Goal: Information Seeking & Learning: Learn about a topic

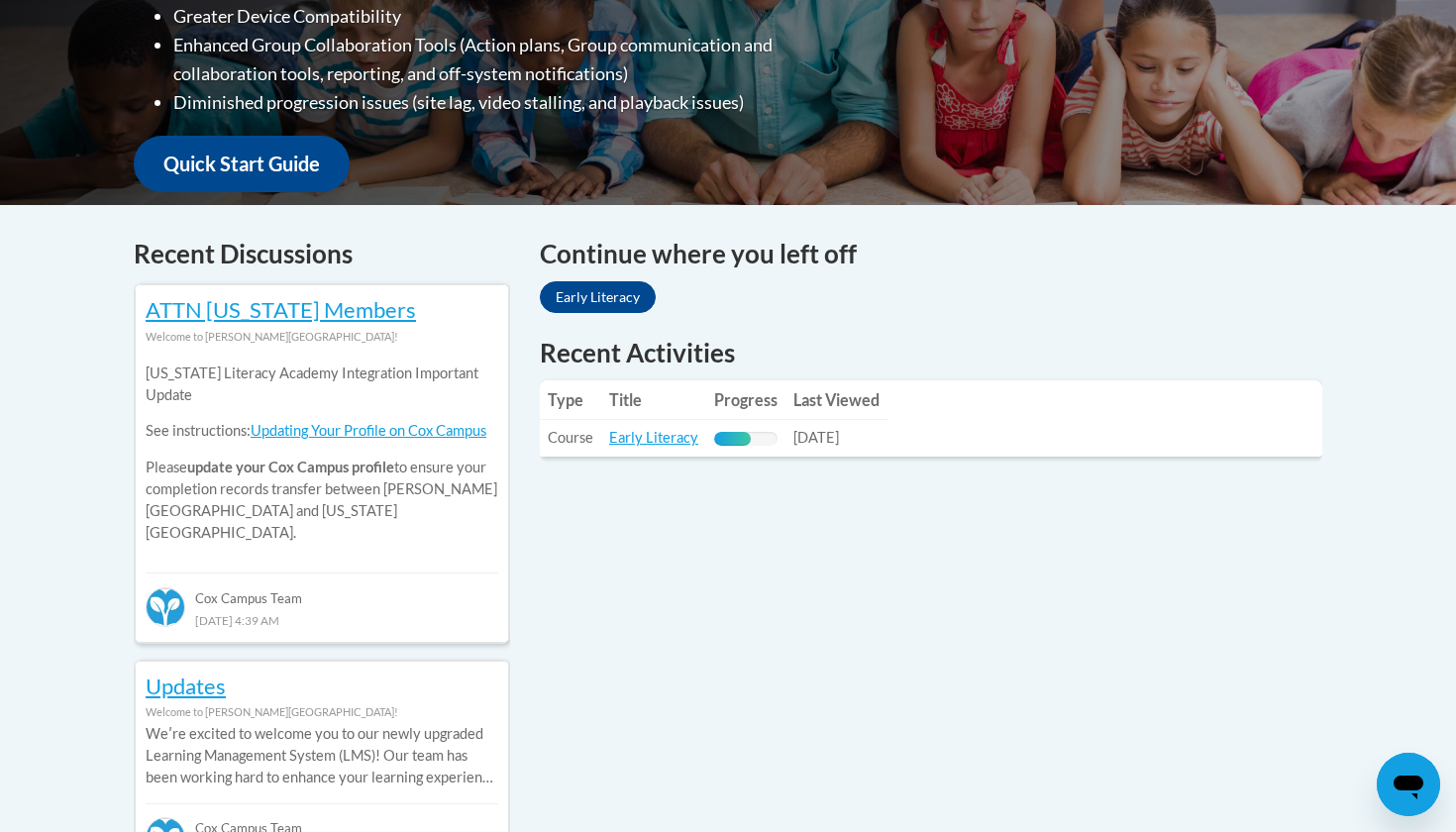
scroll to position [651, 0]
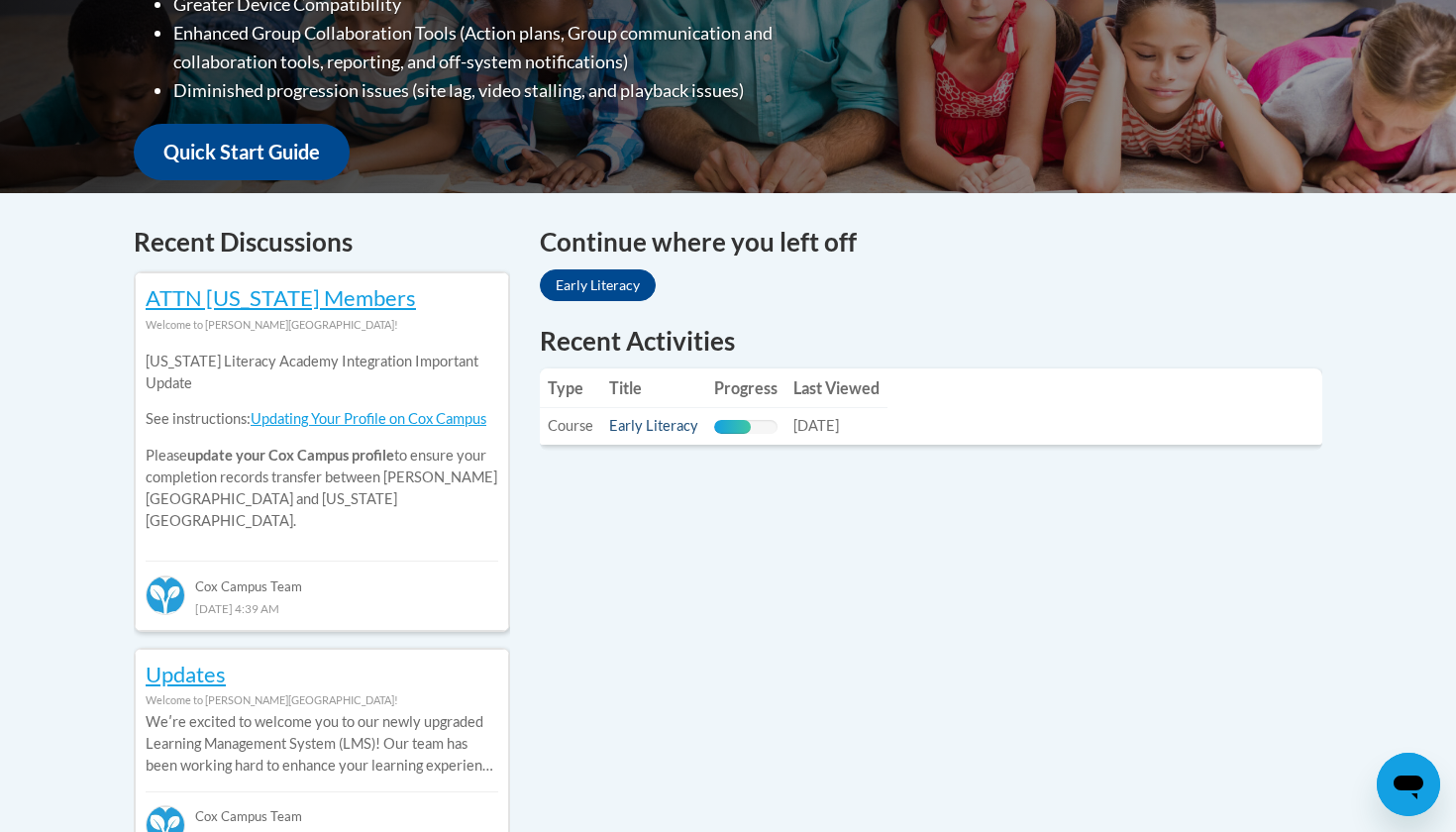
click at [667, 430] on link "Early Literacy" at bounding box center [654, 425] width 89 height 17
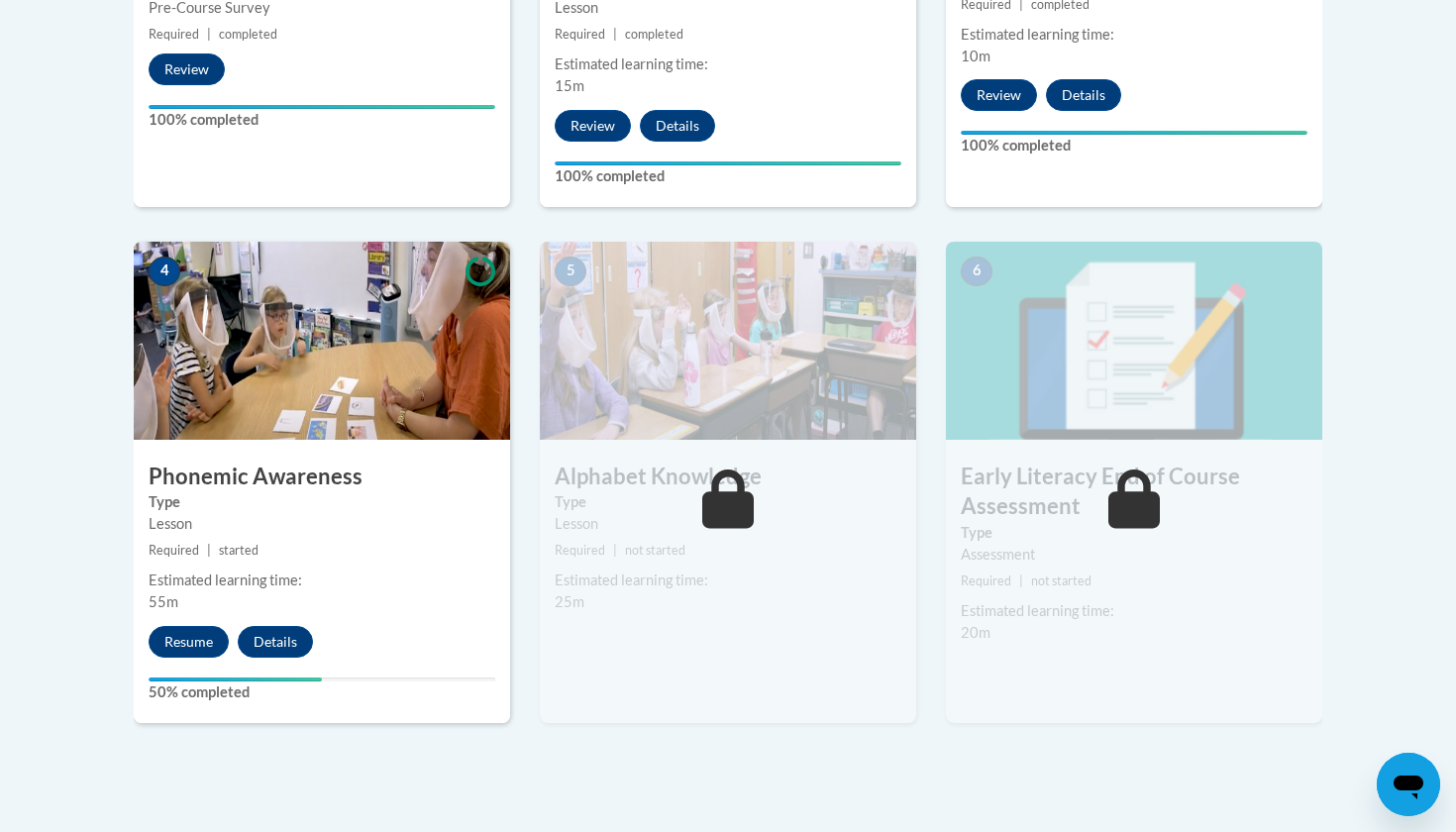
scroll to position [974, 0]
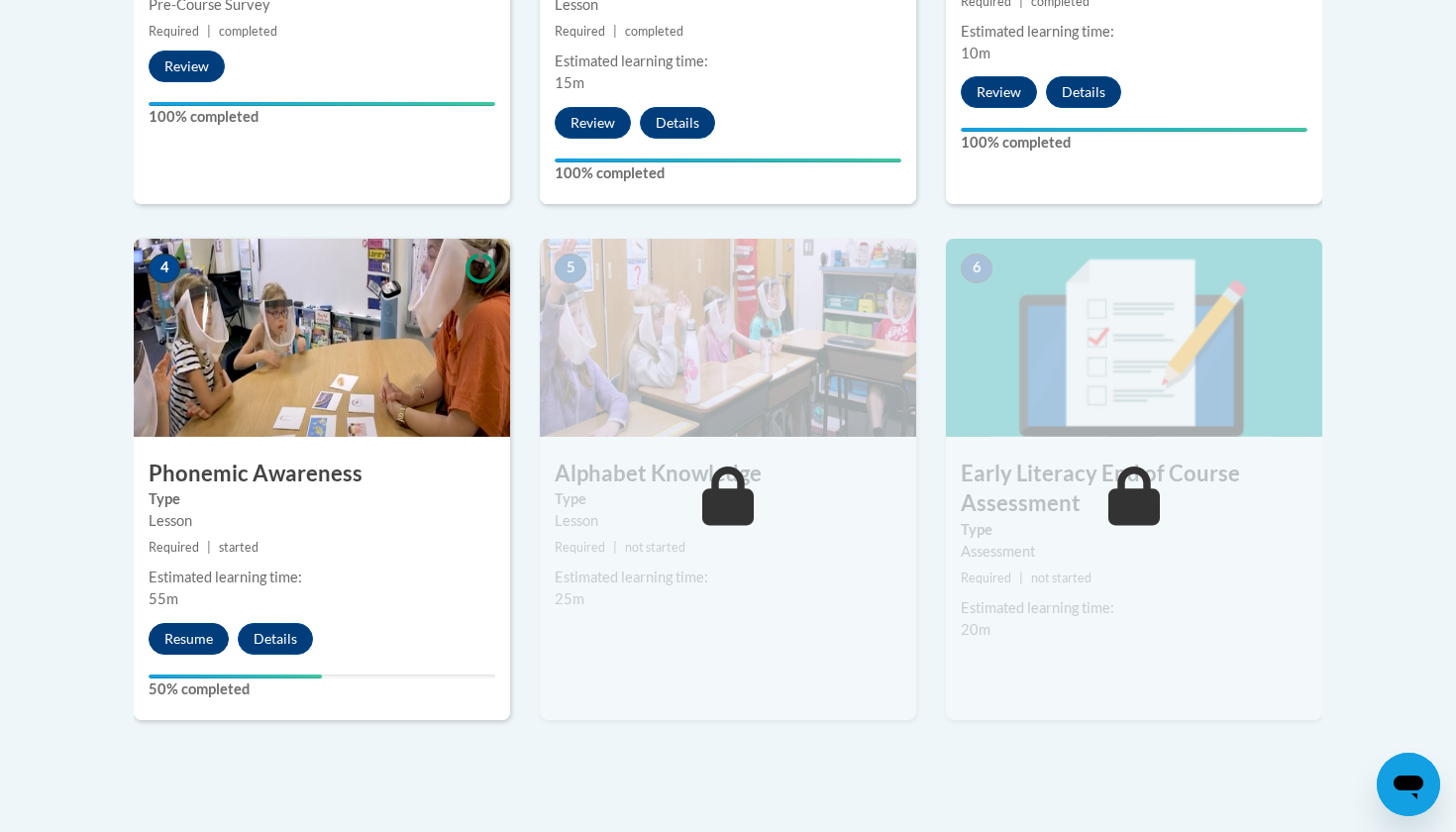
click at [185, 632] on button "Resume" at bounding box center [188, 640] width 80 height 32
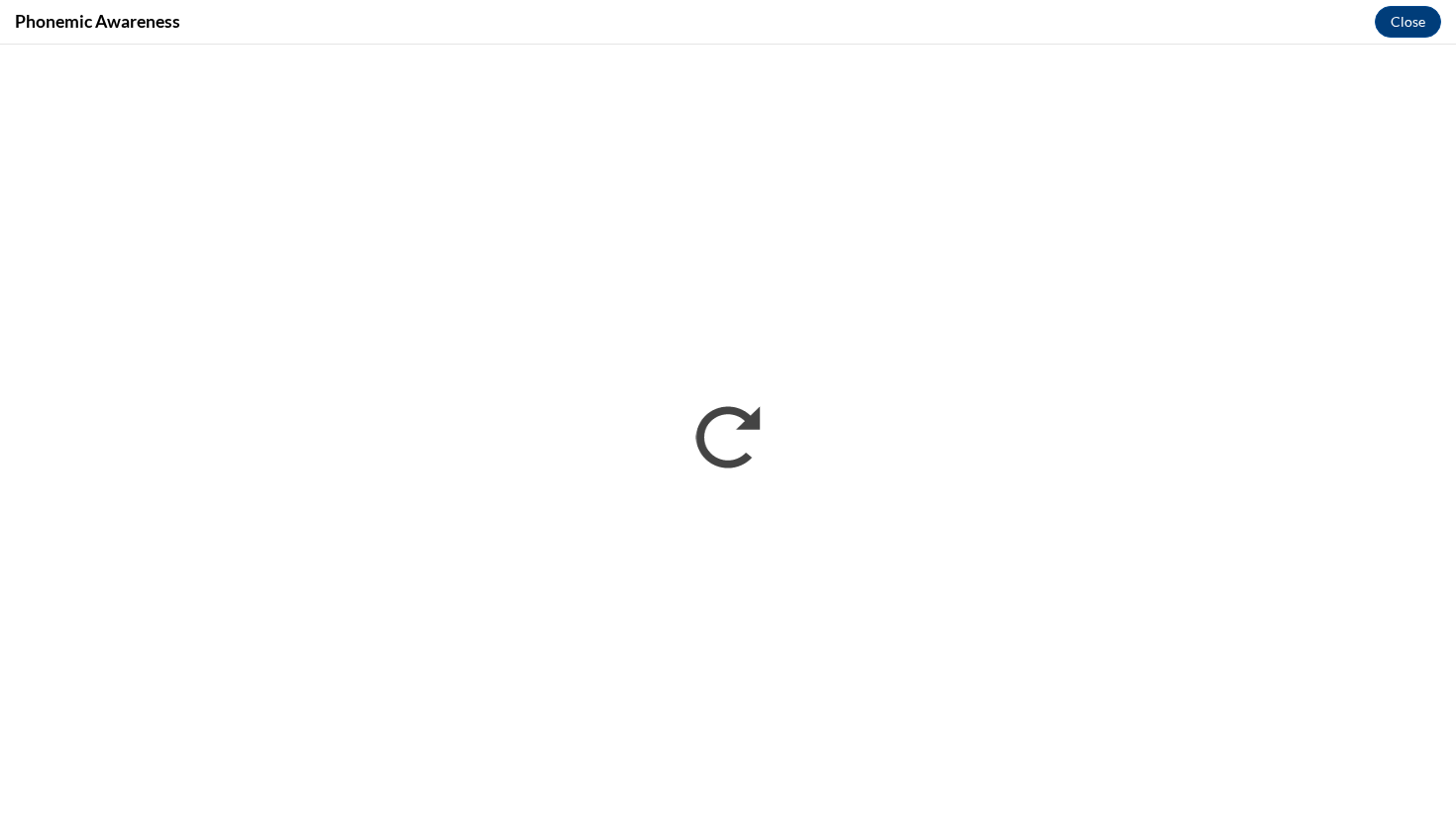
scroll to position [0, 0]
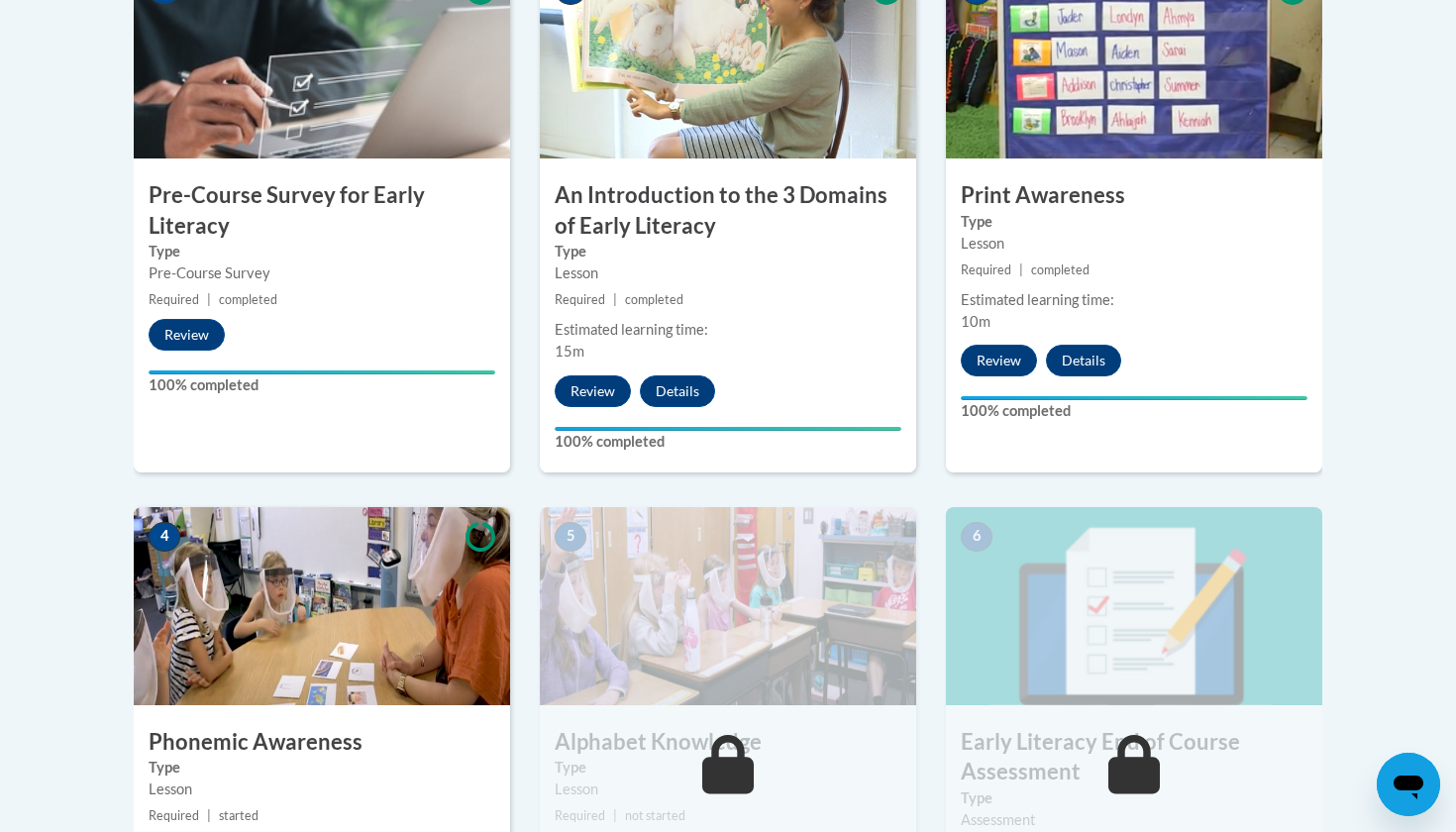
scroll to position [924, 0]
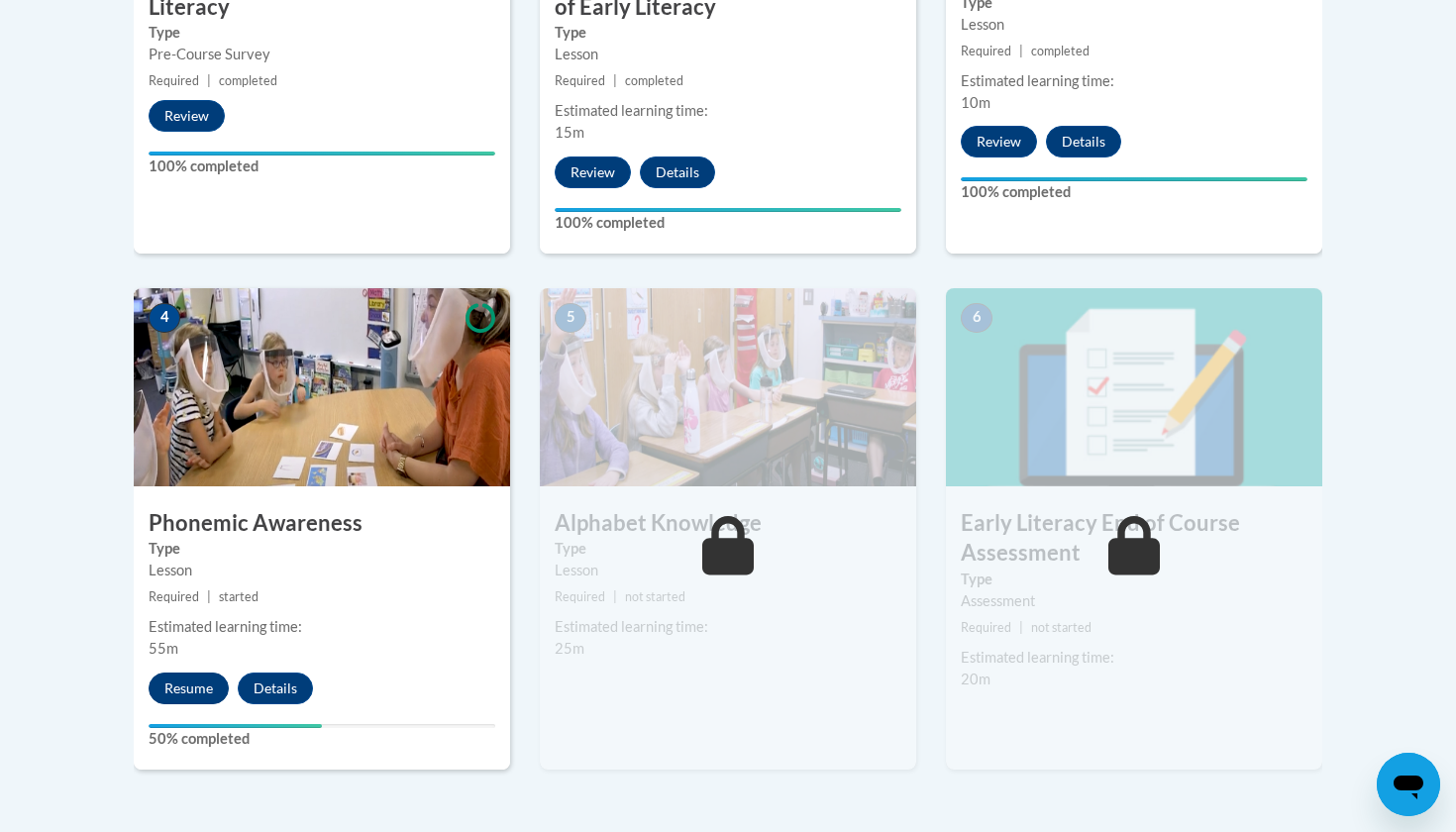
click at [170, 683] on button "Resume" at bounding box center [188, 689] width 80 height 32
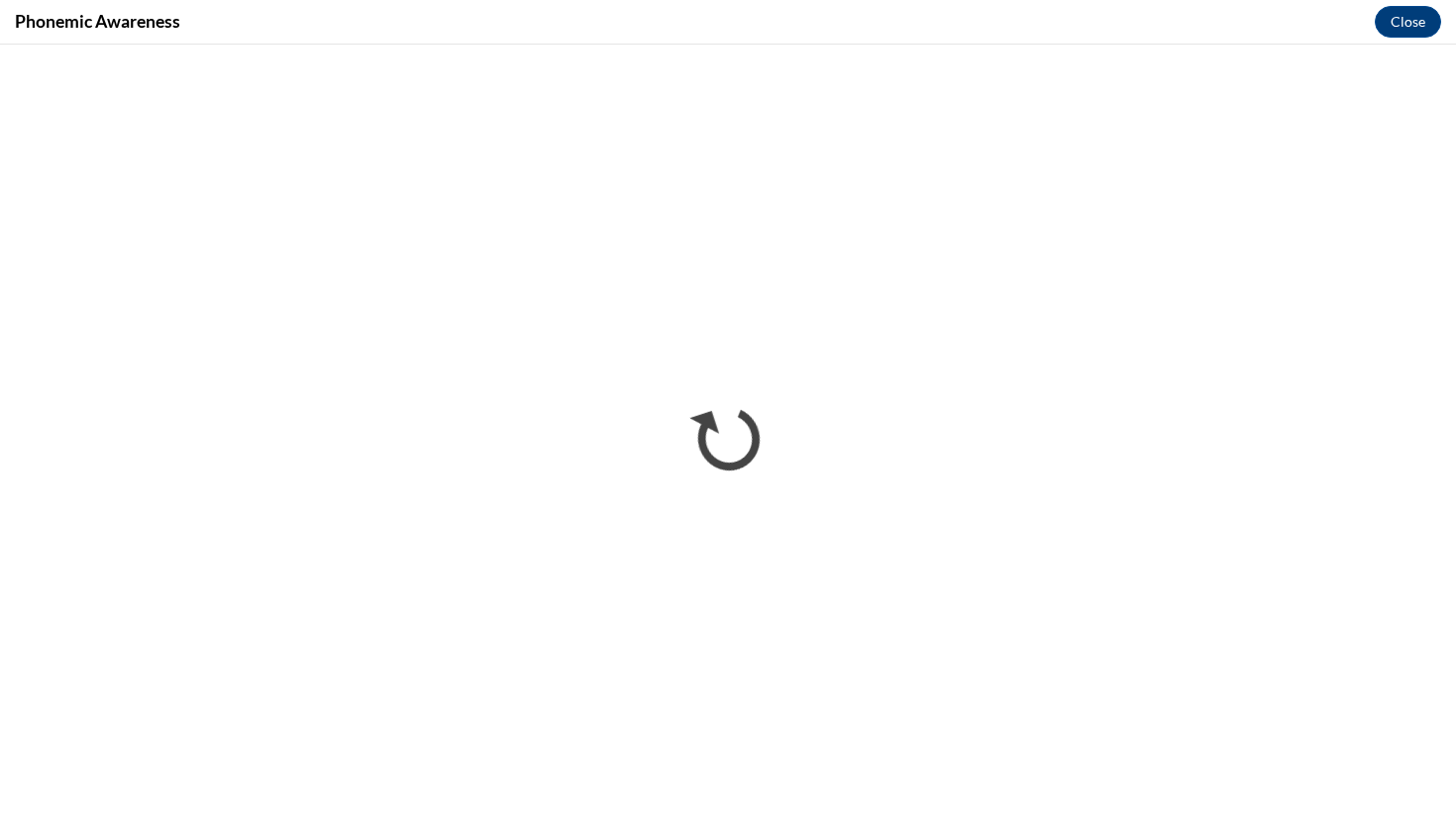
scroll to position [0, 0]
